Goal: Task Accomplishment & Management: Manage account settings

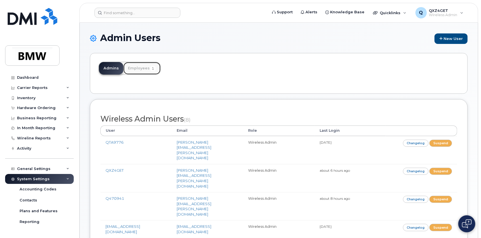
drag, startPoint x: 127, startPoint y: 62, endPoint x: 131, endPoint y: 64, distance: 4.7
click at [127, 62] on link "Employees 1" at bounding box center [141, 68] width 37 height 12
drag, startPoint x: 132, startPoint y: 66, endPoint x: 127, endPoint y: 60, distance: 7.7
click at [132, 66] on link "Employees 1" at bounding box center [141, 68] width 37 height 12
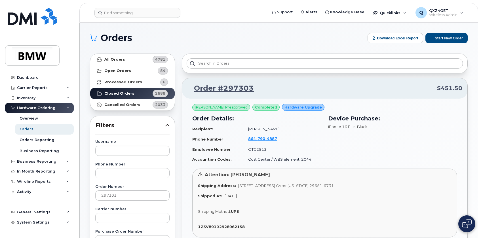
scroll to position [54, 0]
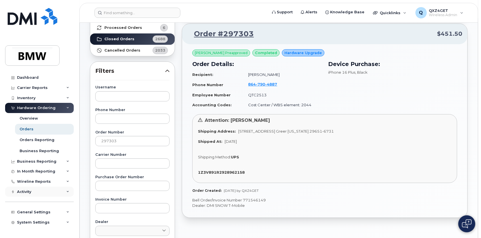
click at [33, 191] on div "Activity" at bounding box center [39, 192] width 69 height 10
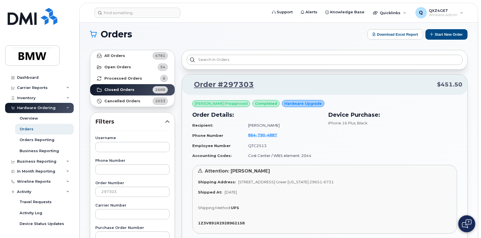
scroll to position [0, 0]
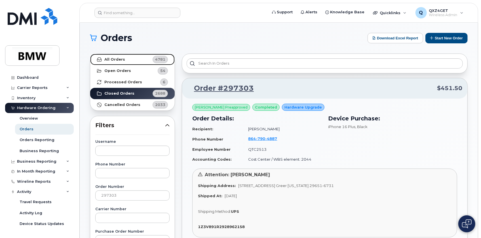
click at [128, 54] on link "All Orders 4781" at bounding box center [132, 59] width 85 height 11
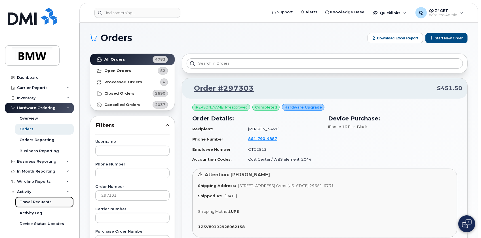
click at [31, 203] on div "Travel Requests" at bounding box center [36, 202] width 32 height 5
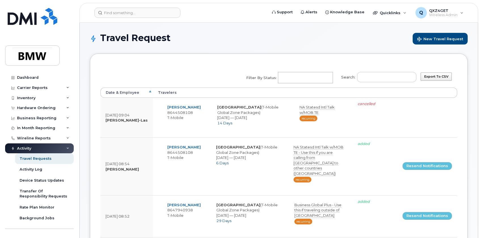
select select
click at [375, 78] on input "Search:" at bounding box center [386, 77] width 59 height 10
type input "8"
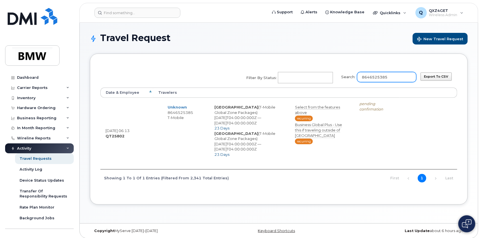
type input "8646525385"
click at [139, 11] on input at bounding box center [137, 13] width 86 height 10
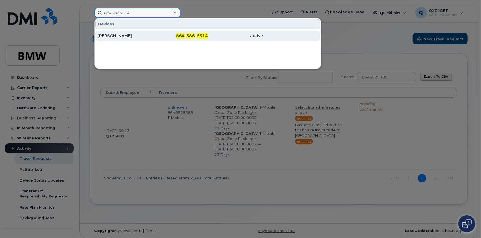
type input "8643866514"
click at [120, 35] on div "[PERSON_NAME]" at bounding box center [125, 36] width 55 height 6
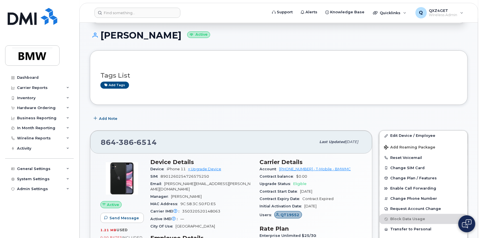
scroll to position [26, 0]
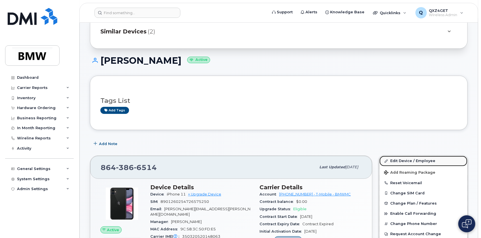
click at [405, 159] on link "Edit Device / Employee" at bounding box center [423, 161] width 88 height 10
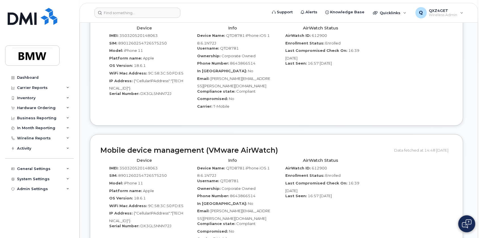
scroll to position [387, 0]
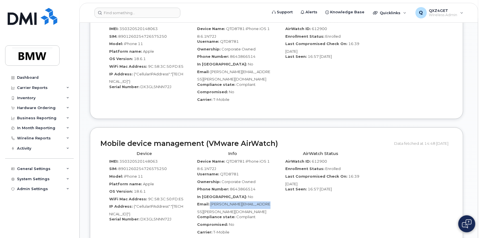
drag, startPoint x: 272, startPoint y: 193, endPoint x: 208, endPoint y: 193, distance: 63.5
click at [208, 202] on div "Email: MeetKumar.Patel@bmwmc.com" at bounding box center [233, 208] width 80 height 13
click at [264, 202] on span "MeetKumar.Patel@bmwmc.com" at bounding box center [233, 208] width 73 height 12
click at [276, 194] on div "Device IMEI: 350320520148063 SIM: 8901260254726575250 Model: iPhone 11 Platform…" at bounding box center [276, 195] width 352 height 92
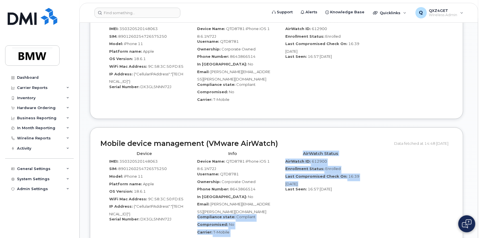
click at [276, 194] on div "Info Device Name: QTD8781 iPhone iOS 18.6.1N72J Username: QTD8781 Ownership: Co…" at bounding box center [233, 195] width 88 height 92
click at [275, 193] on div "Info Device Name: QTD8781 iPhone iOS 18.6.1N72J Username: QTD8781 Ownership: Co…" at bounding box center [233, 195] width 88 height 92
click at [272, 193] on div "Info Device Name: QTD8781 iPhone iOS 18.6.1N72J Username: QTD8781 Ownership: Co…" at bounding box center [233, 195] width 88 height 92
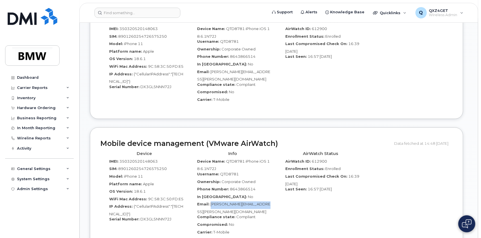
drag, startPoint x: 272, startPoint y: 193, endPoint x: 211, endPoint y: 197, distance: 61.6
click at [211, 197] on div "Info Device Name: QTD8781 iPhone iOS 18.6.1N72J Username: QTD8781 Ownership: Co…" at bounding box center [233, 195] width 88 height 92
copy span "MeetKumar.Patel@bmwmc.com"
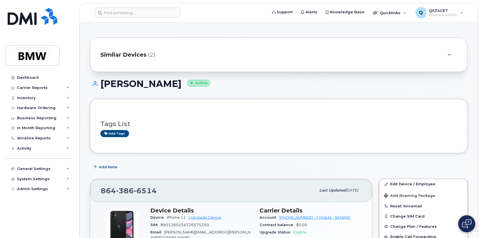
scroll to position [0, 0]
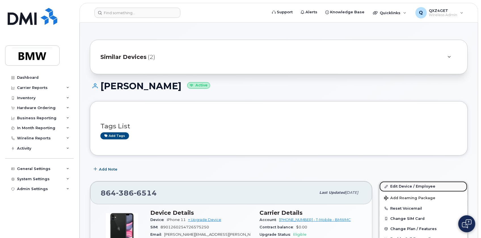
click at [393, 186] on link "Edit Device / Employee" at bounding box center [423, 186] width 88 height 10
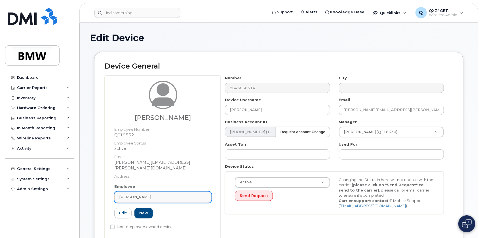
click at [145, 195] on div "[PERSON_NAME]" at bounding box center [163, 197] width 88 height 5
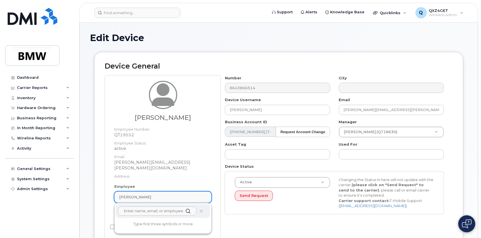
paste input "[PERSON_NAME][EMAIL_ADDRESS][PERSON_NAME][DOMAIN_NAME]"
type input "[PERSON_NAME][EMAIL_ADDRESS][PERSON_NAME][DOMAIN_NAME]"
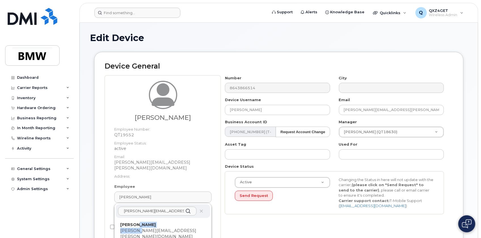
click at [142, 228] on p "[PERSON_NAME][EMAIL_ADDRESS][PERSON_NAME][DOMAIN_NAME]" at bounding box center [162, 234] width 85 height 12
type input "QTD8781"
type input "[PERSON_NAME]"
type input "[PERSON_NAME][EMAIL_ADDRESS][PERSON_NAME][DOMAIN_NAME]"
type input "14966735"
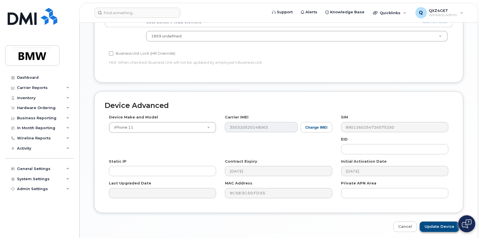
scroll to position [276, 0]
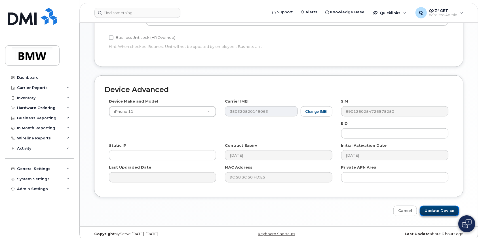
click at [449, 206] on input "Update Device" at bounding box center [439, 211] width 39 height 10
type input "Saving..."
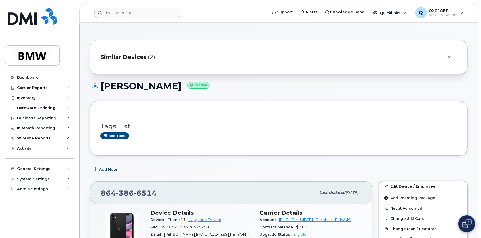
click at [122, 54] on span "Similar Devices" at bounding box center [123, 57] width 46 height 8
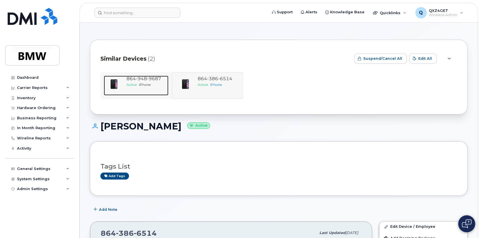
click at [138, 82] on div "[PHONE_NUMBER]" at bounding box center [146, 79] width 40 height 7
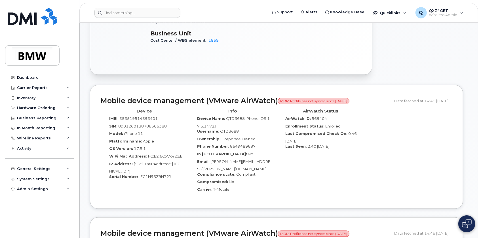
scroll to position [335, 0]
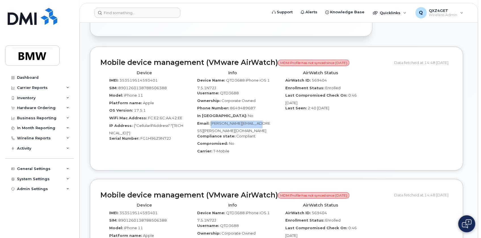
drag, startPoint x: 264, startPoint y: 118, endPoint x: 215, endPoint y: 118, distance: 49.3
click at [212, 121] on div "Email: [PERSON_NAME][EMAIL_ADDRESS][PERSON_NAME][DOMAIN_NAME]" at bounding box center [233, 127] width 80 height 13
copy span "[PERSON_NAME][EMAIL_ADDRESS][PERSON_NAME][DOMAIN_NAME]"
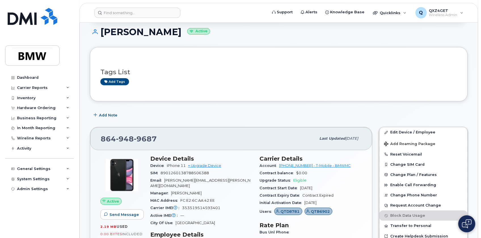
scroll to position [51, 0]
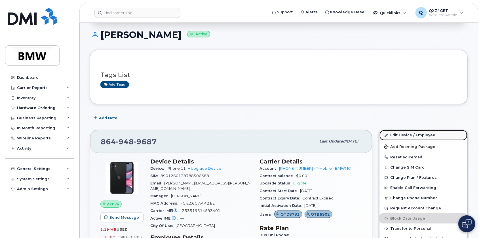
click at [414, 136] on link "Edit Device / Employee" at bounding box center [423, 135] width 88 height 10
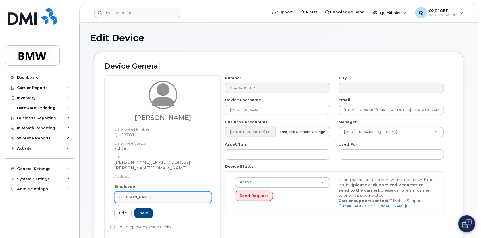
click at [166, 195] on div "[PERSON_NAME]" at bounding box center [163, 197] width 88 height 5
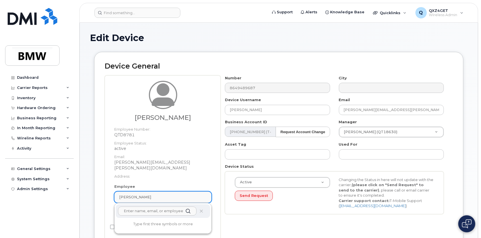
paste input "Marie.Miller@bmwmc.com"
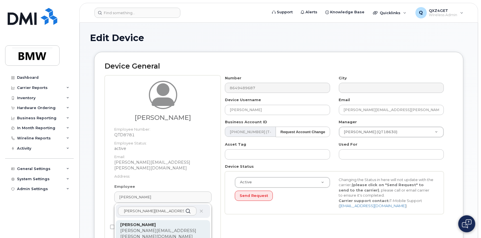
type input "Marie.Miller@bmwmc.com"
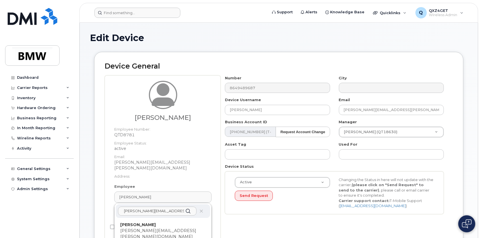
drag, startPoint x: 144, startPoint y: 221, endPoint x: 271, endPoint y: 15, distance: 242.6
click at [144, 222] on p "Marie Miller" at bounding box center [162, 225] width 85 height 6
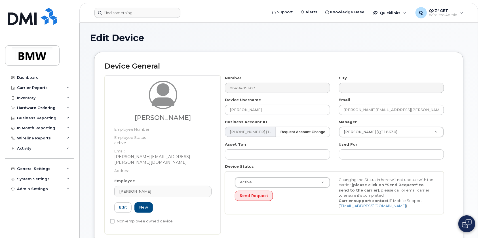
type input "QTD3688"
type input "Marie Miller"
type input "marie.miller@bmwmc.com"
type input "14966888"
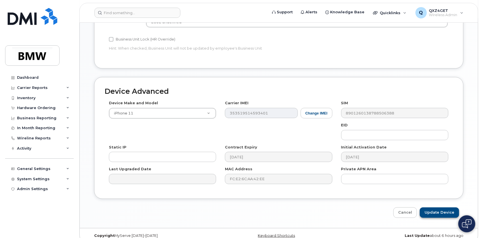
scroll to position [276, 0]
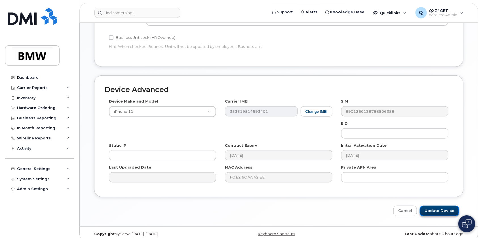
click at [446, 206] on input "Update Device" at bounding box center [439, 211] width 39 height 10
type input "Saving..."
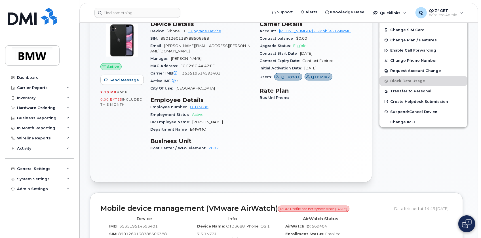
scroll to position [146, 0]
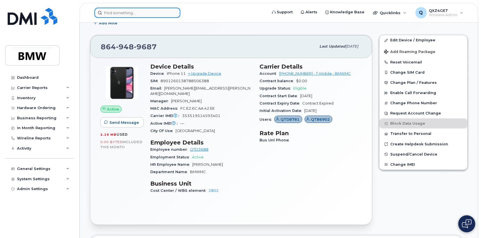
click at [120, 8] on input at bounding box center [137, 13] width 86 height 10
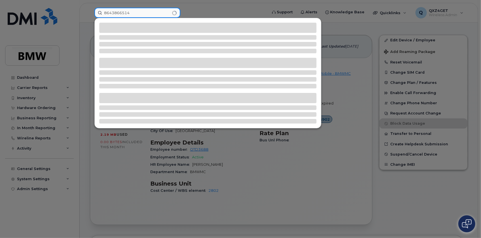
type input "8643866514"
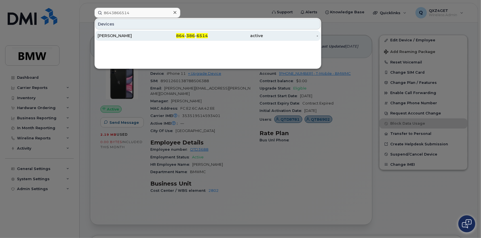
click at [110, 35] on div "[PERSON_NAME]" at bounding box center [125, 36] width 55 height 6
